Goal: Task Accomplishment & Management: Manage account settings

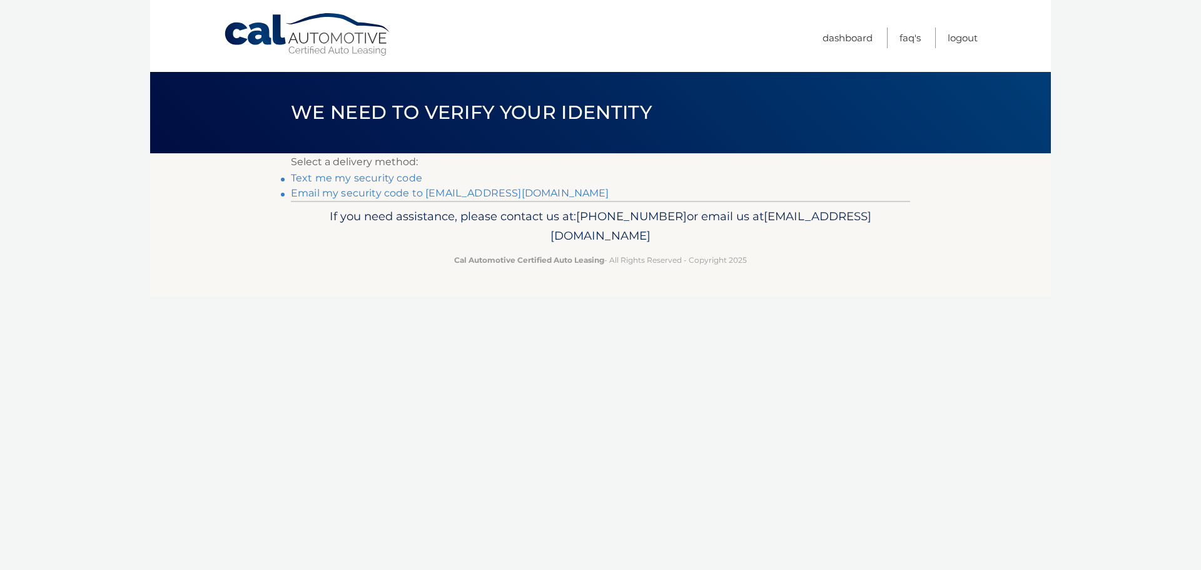
click at [341, 194] on link "Email my security code to [EMAIL_ADDRESS][DOMAIN_NAME]" at bounding box center [450, 193] width 318 height 12
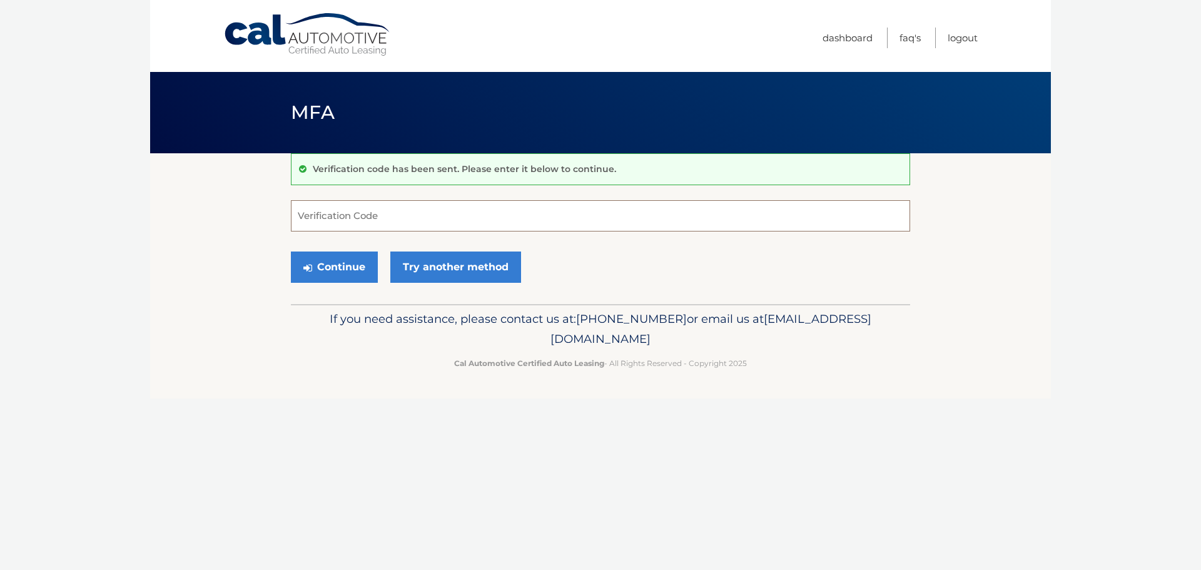
click at [329, 213] on input "Verification Code" at bounding box center [600, 215] width 619 height 31
type input "673850"
click at [291, 251] on button "Continue" at bounding box center [334, 266] width 87 height 31
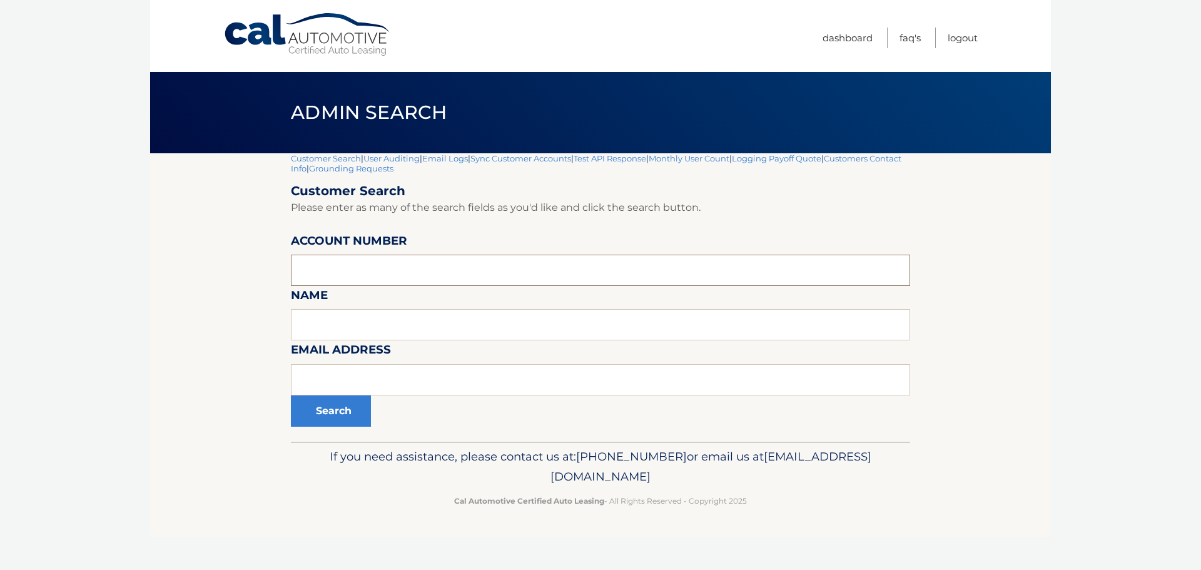
click at [330, 275] on input "text" at bounding box center [600, 270] width 619 height 31
click at [334, 275] on input "text" at bounding box center [600, 270] width 619 height 31
type input "44455526679"
click at [336, 415] on button "Search" at bounding box center [331, 410] width 80 height 31
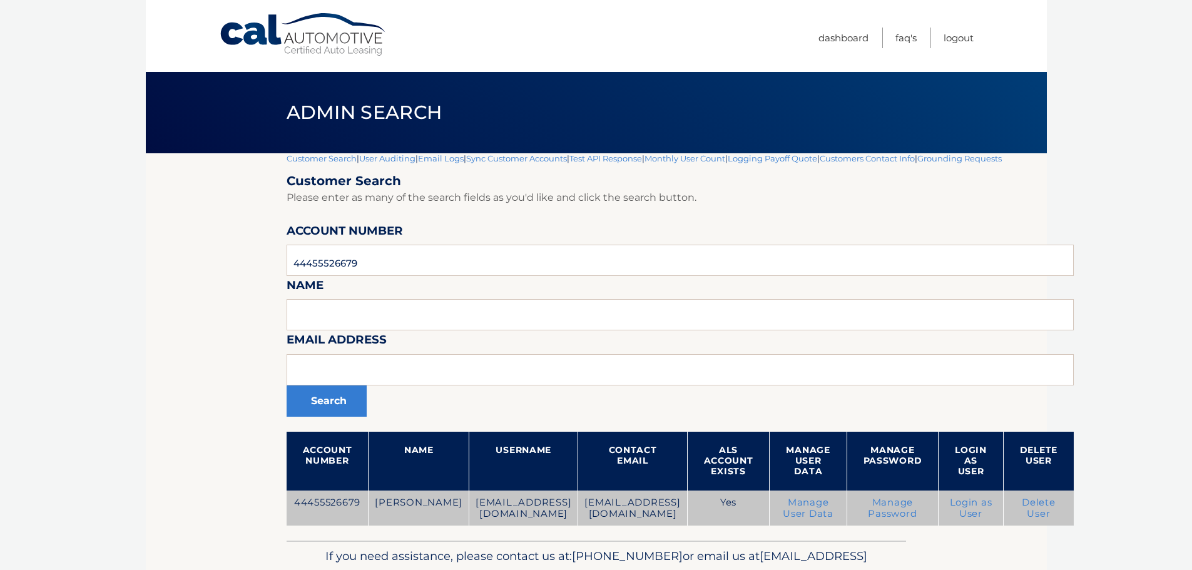
click at [1055, 500] on link "Delete User" at bounding box center [1038, 508] width 34 height 23
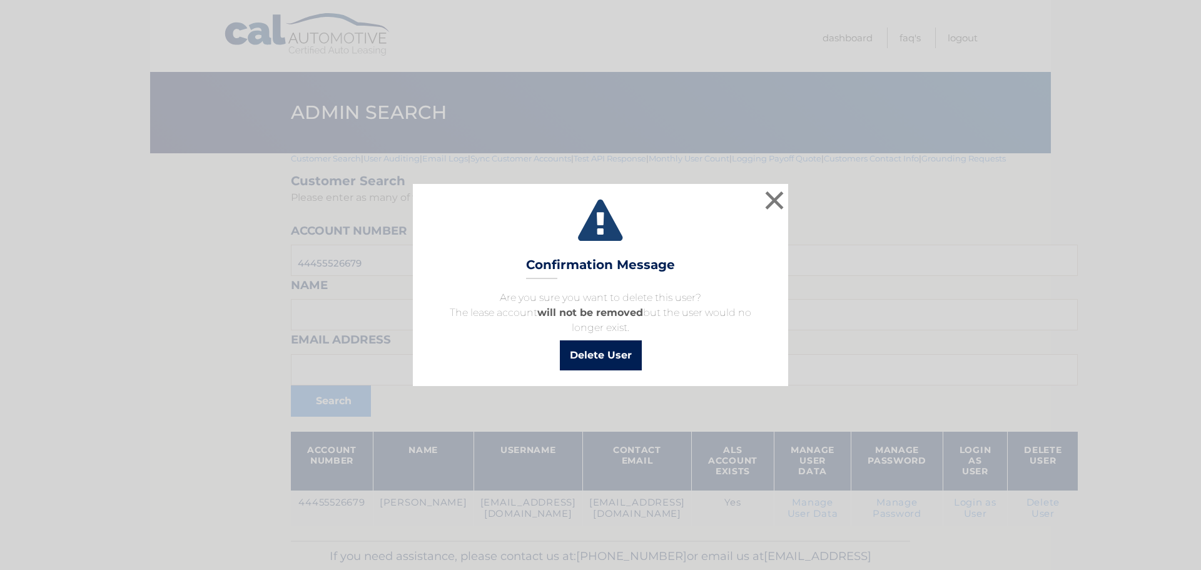
click at [597, 350] on button "Delete User" at bounding box center [601, 355] width 82 height 30
